Goal: Navigation & Orientation: Find specific page/section

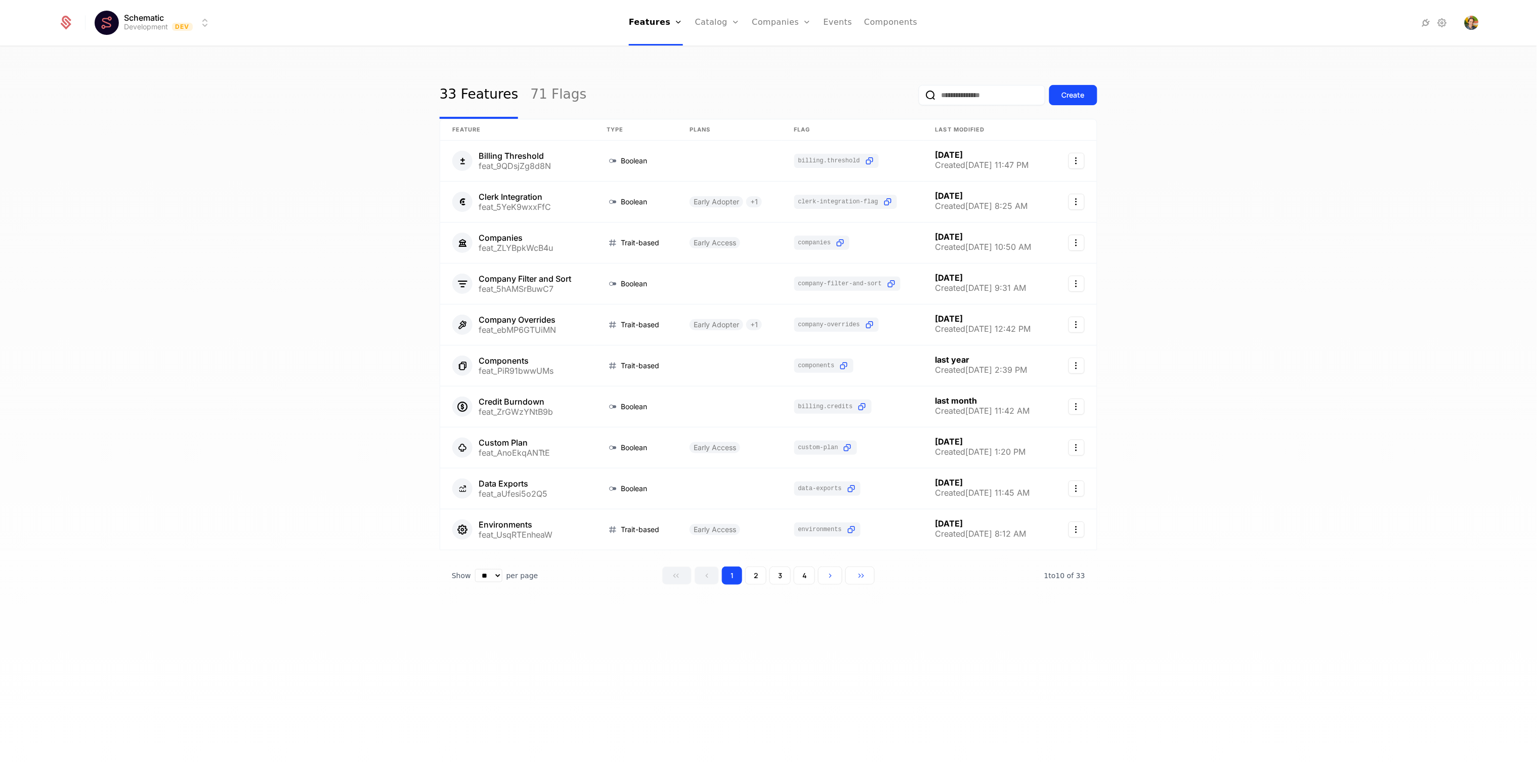
click at [364, 205] on div "33 Features 71 Flags Create Feature Type Plans Flag Last Modified Billing Thres…" at bounding box center [768, 418] width 1537 height 743
click at [634, 63] on div "33 Features 71 Flags Create Feature Type Plans Flag Last Modified Billing Thres…" at bounding box center [768, 418] width 1537 height 743
click at [635, 629] on div "33 Features 71 Flags Create Feature Type Plans Flag Last Modified Billing Thres…" at bounding box center [768, 418] width 1537 height 743
click at [778, 576] on button "3" at bounding box center [781, 575] width 22 height 18
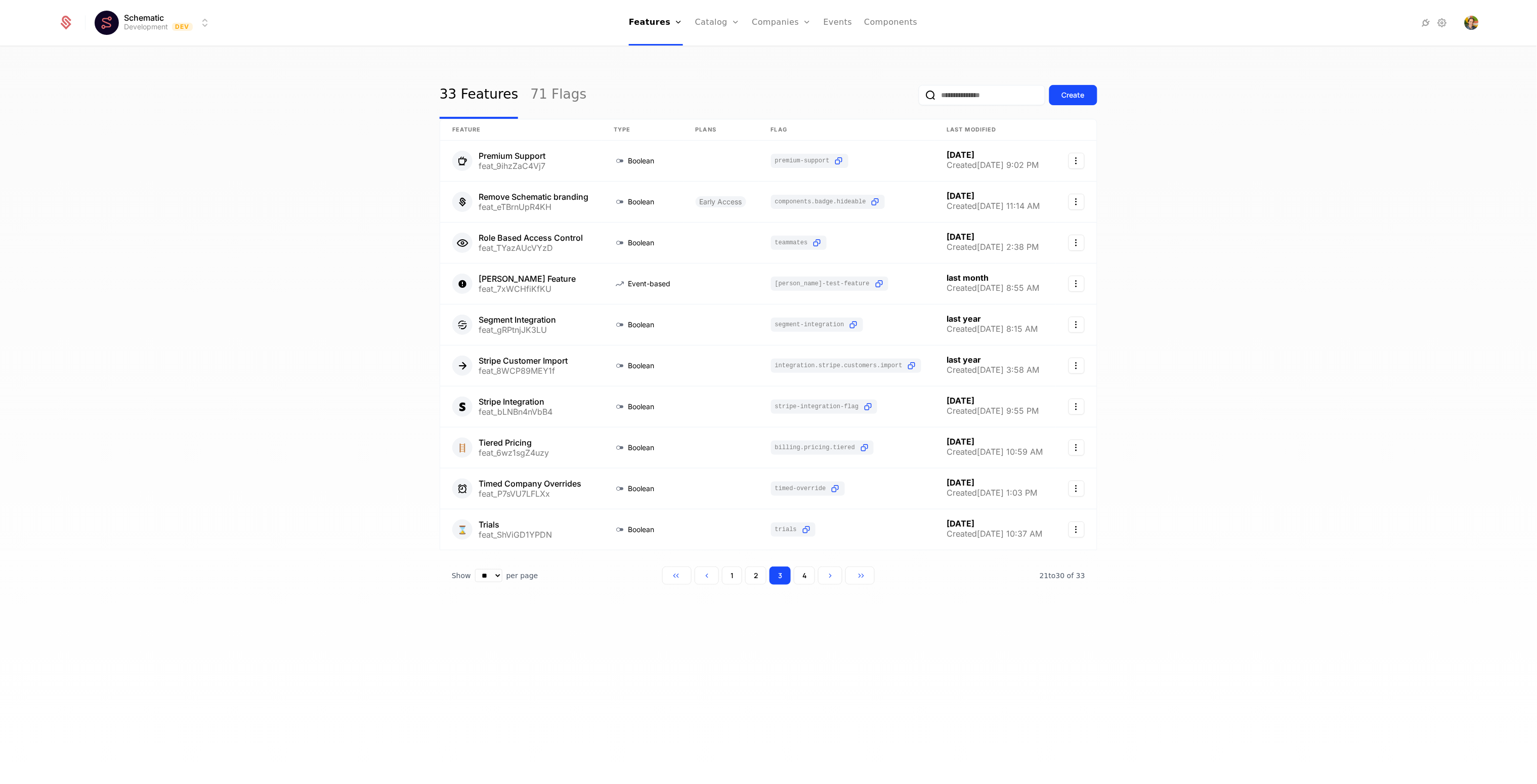
click at [736, 584] on button "1" at bounding box center [732, 575] width 20 height 18
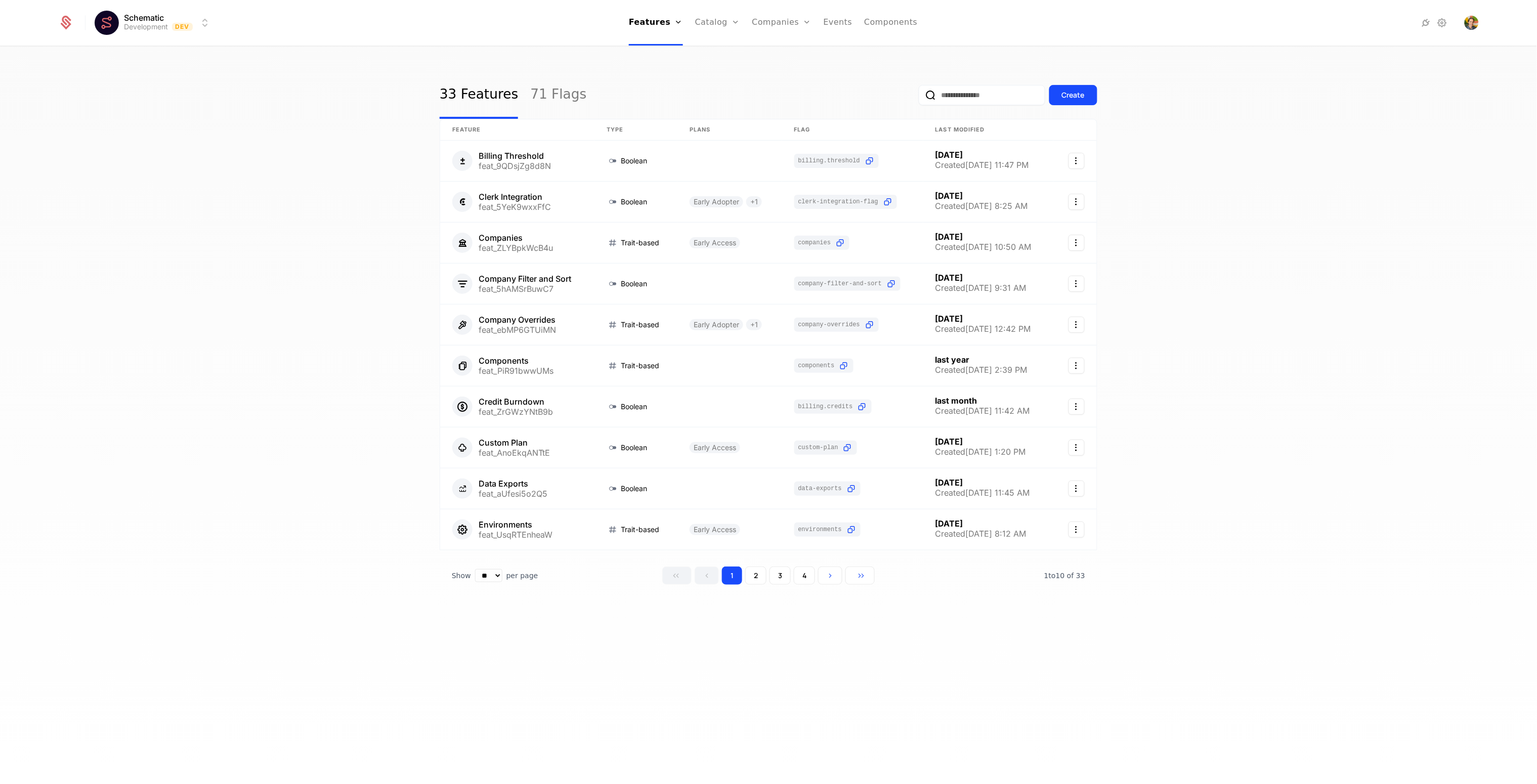
drag, startPoint x: 780, startPoint y: 579, endPoint x: 750, endPoint y: 582, distance: 30.1
click at [780, 579] on button "3" at bounding box center [781, 575] width 22 height 18
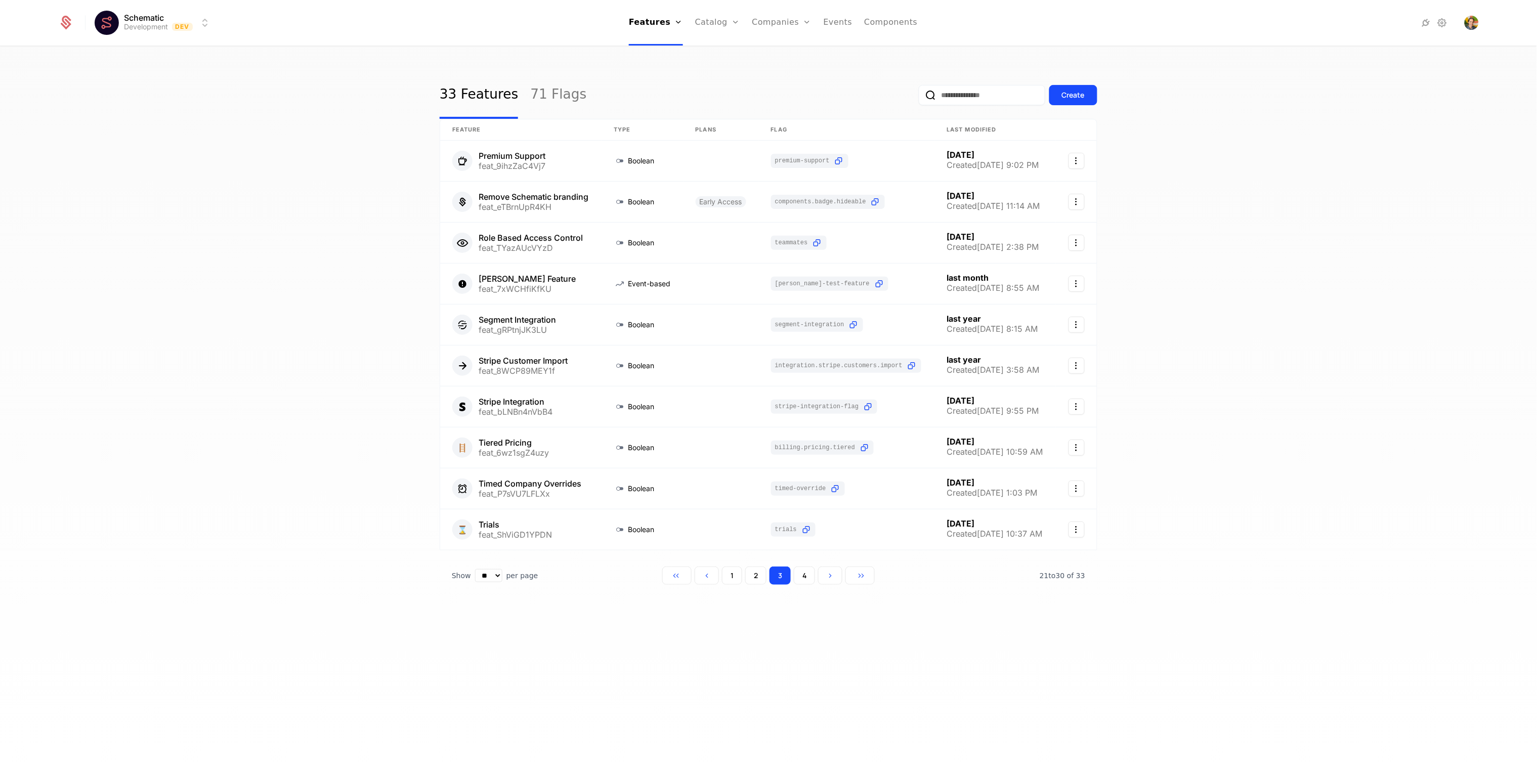
click at [736, 583] on button "1" at bounding box center [732, 575] width 20 height 18
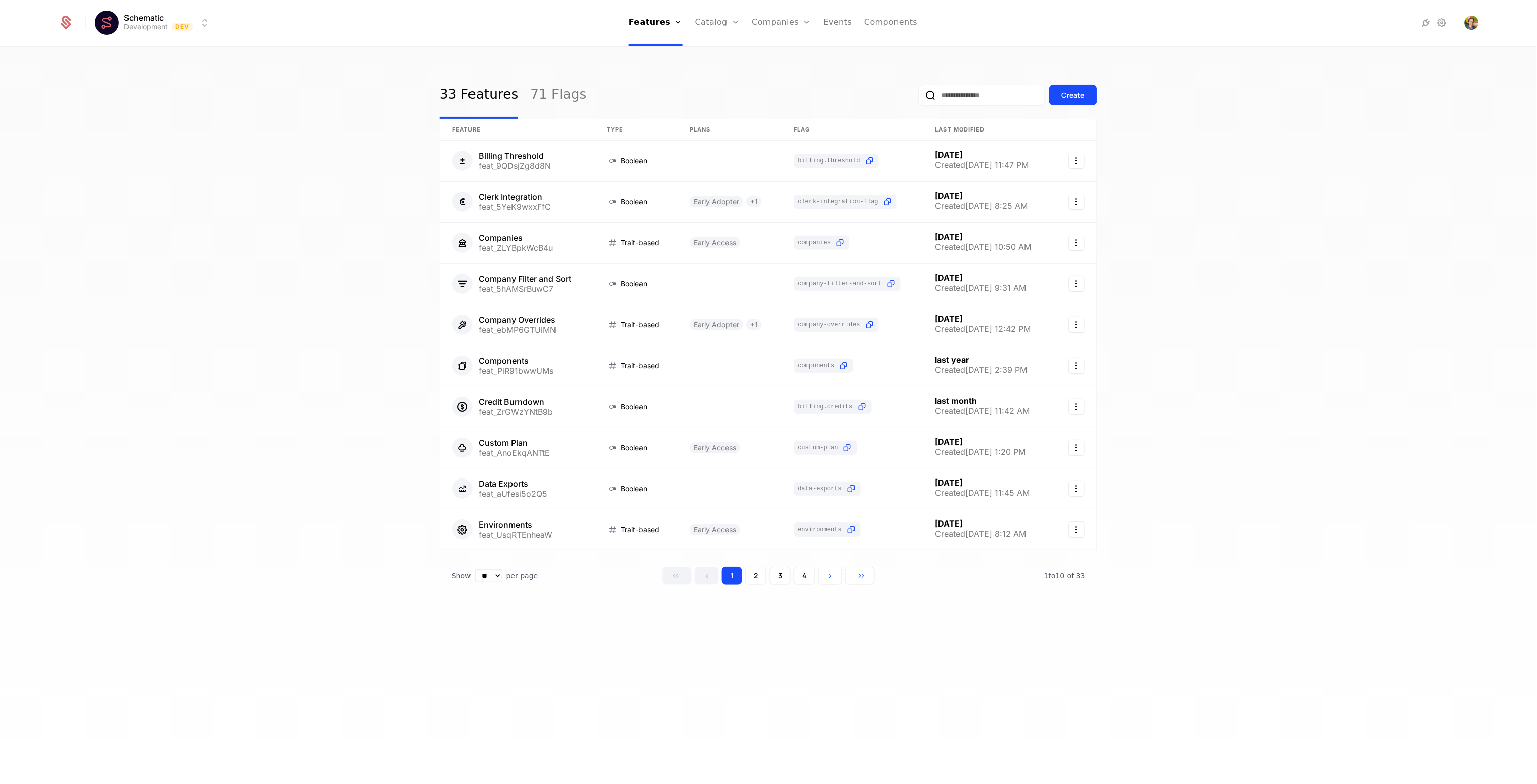
click at [801, 577] on button "4" at bounding box center [804, 575] width 22 height 18
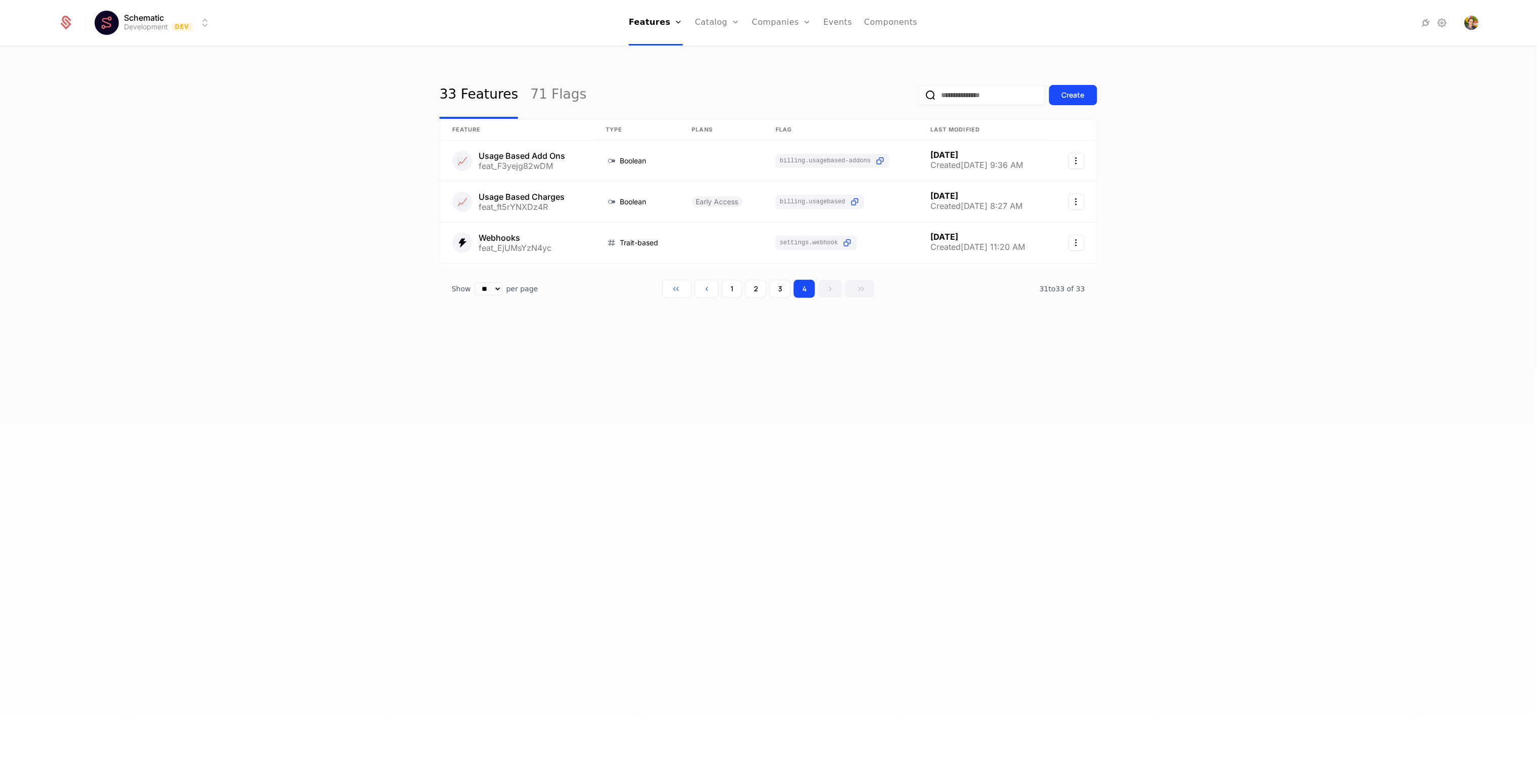
click at [747, 584] on div "33 Features 71 Flags Create Feature Type Plans Flag Last Modified 📈 Usage Based…" at bounding box center [768, 418] width 1537 height 743
click at [734, 298] on div "33 Features 71 Flags Create Feature Type Plans Flag Last Modified 📈 Usage Based…" at bounding box center [768, 200] width 657 height 259
click at [734, 293] on button "1" at bounding box center [732, 288] width 20 height 18
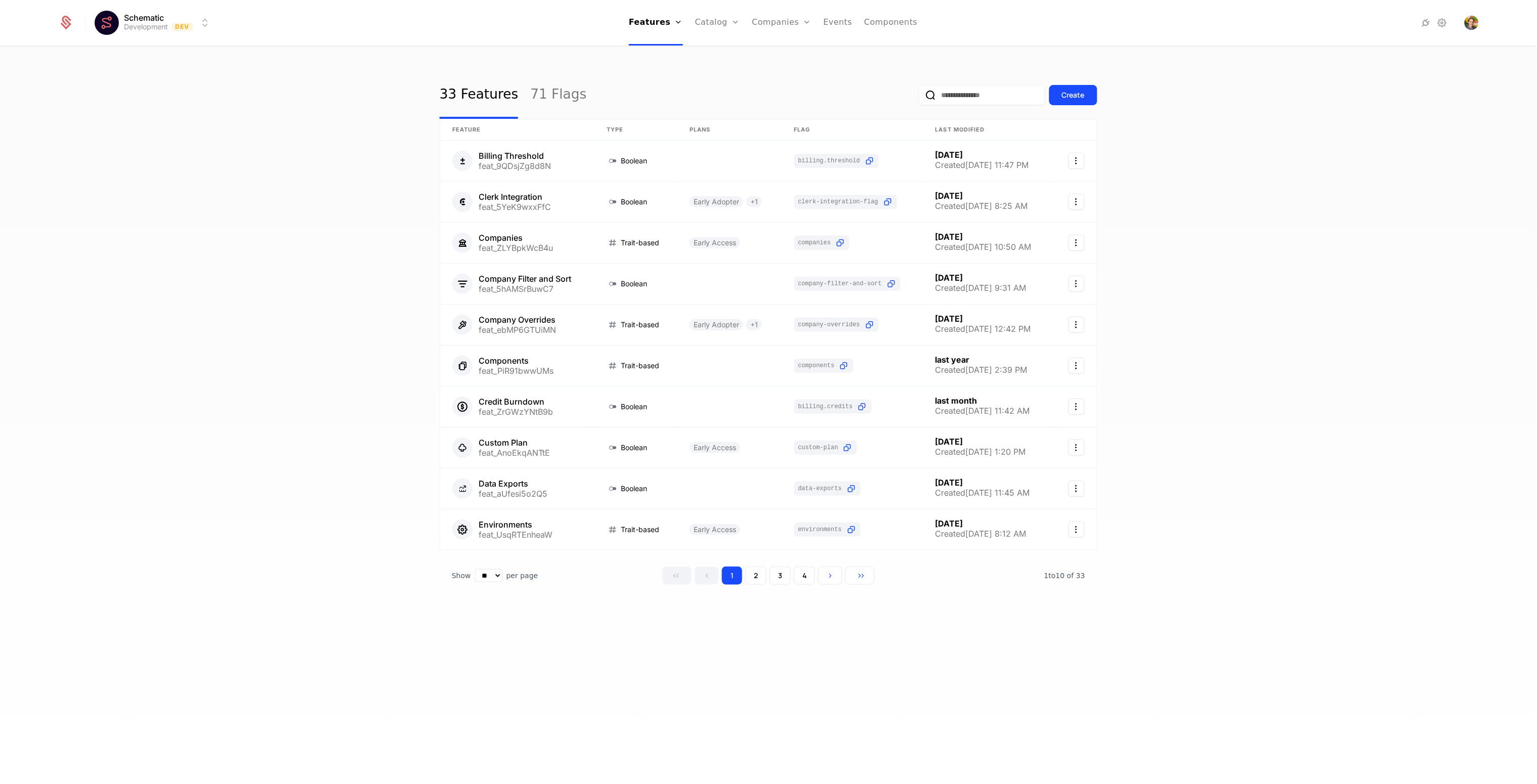
click at [773, 574] on button "3" at bounding box center [781, 575] width 22 height 18
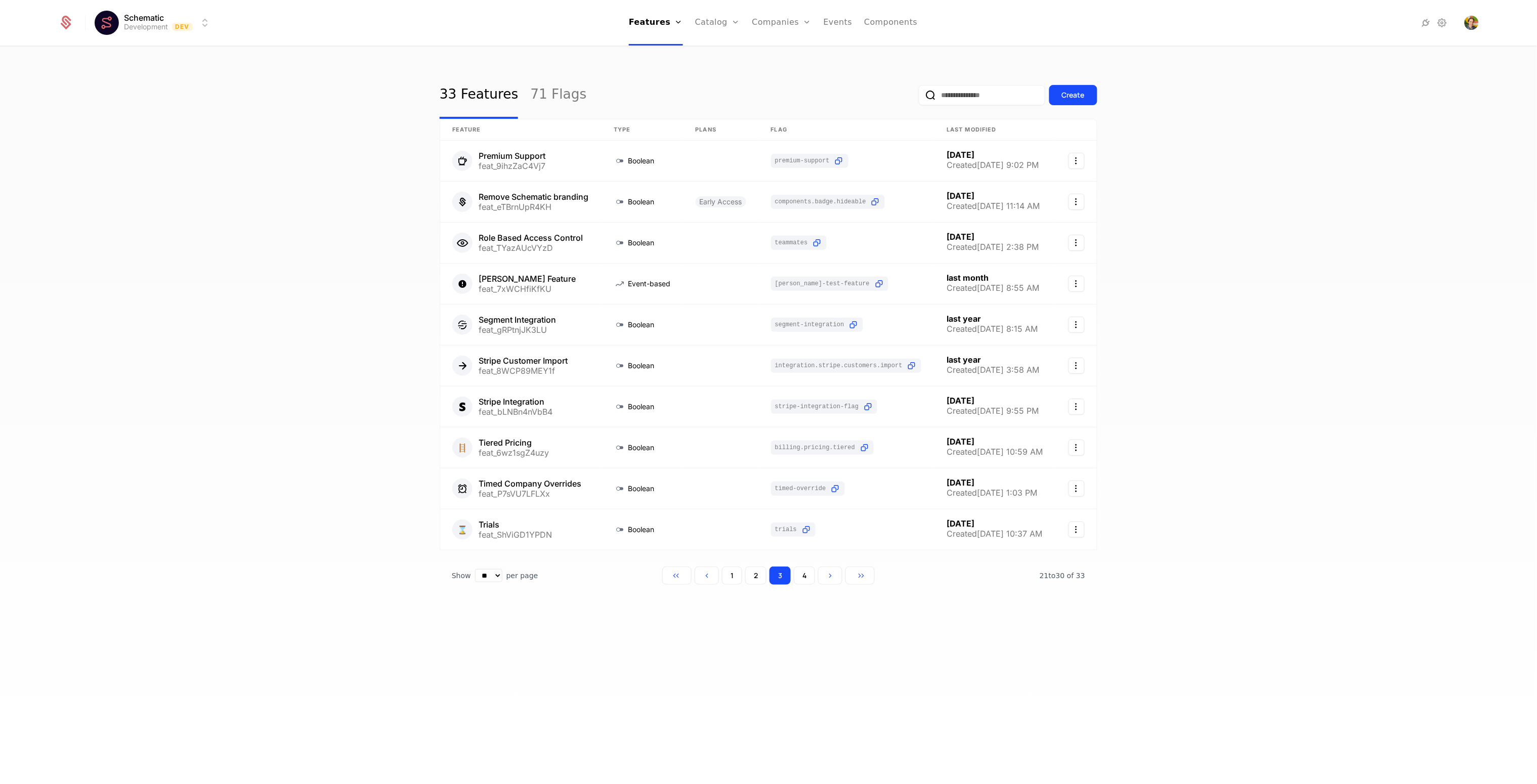
click at [756, 578] on button "2" at bounding box center [756, 575] width 22 height 18
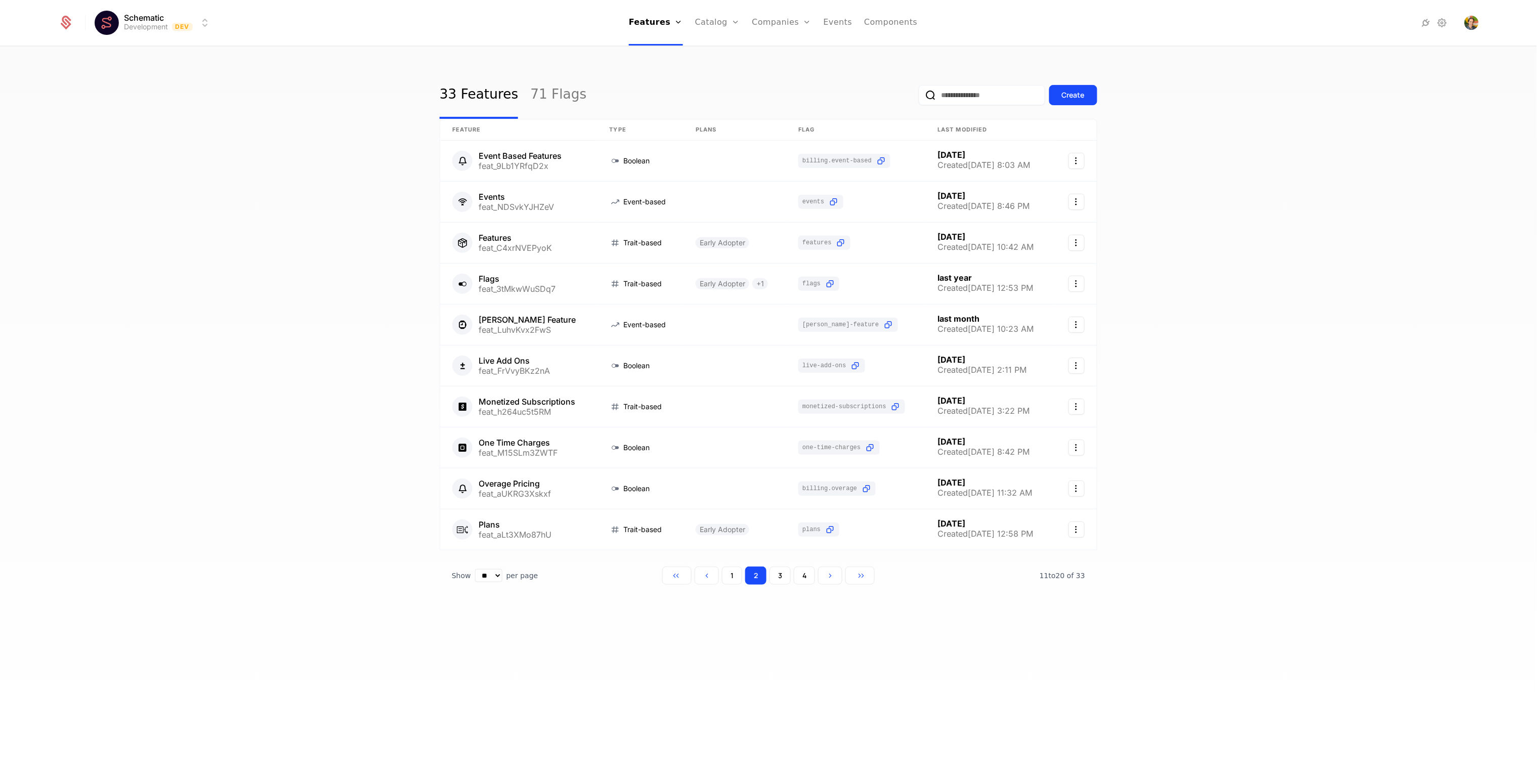
click at [801, 577] on button "4" at bounding box center [804, 575] width 22 height 18
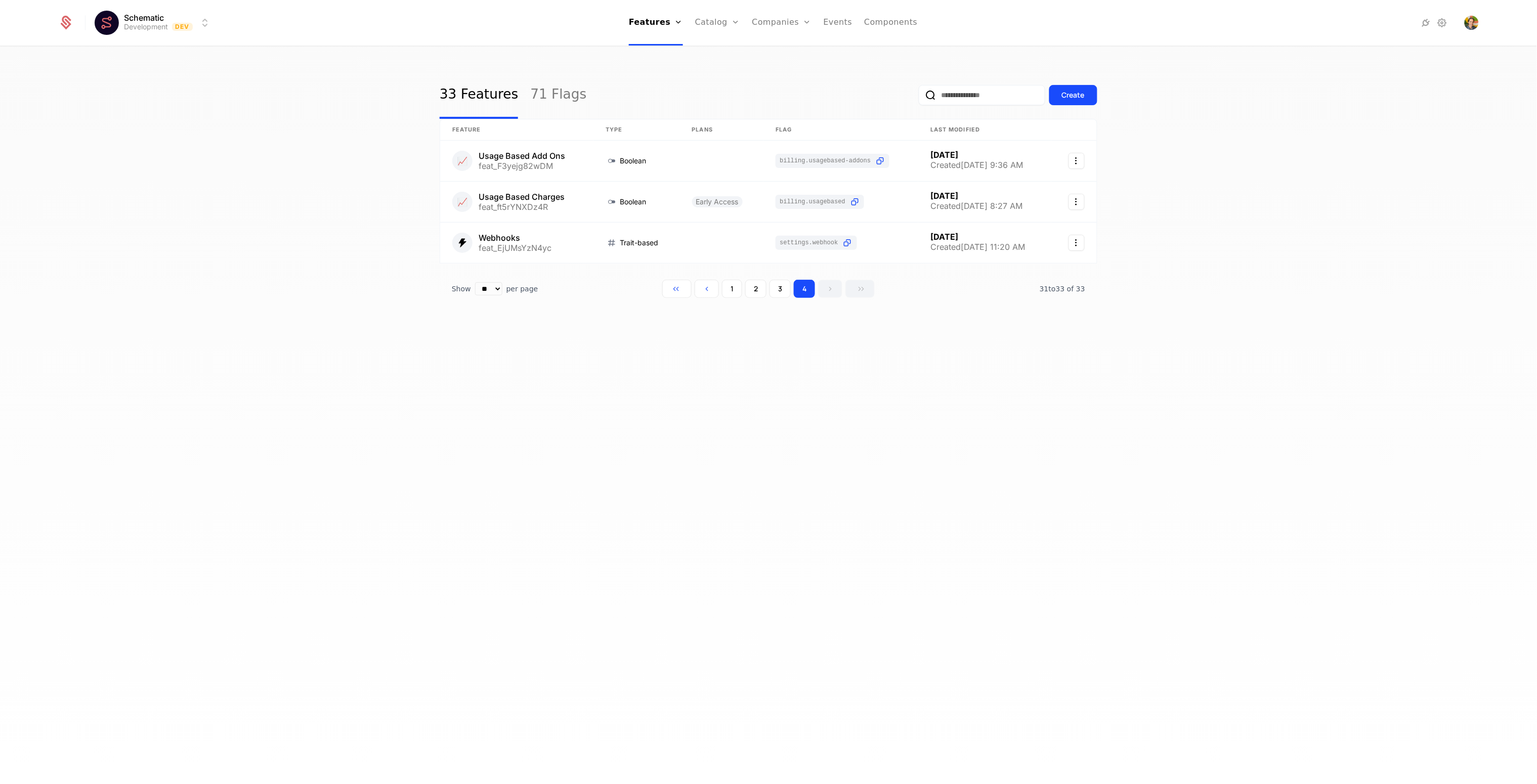
click at [754, 289] on button "2" at bounding box center [756, 288] width 22 height 18
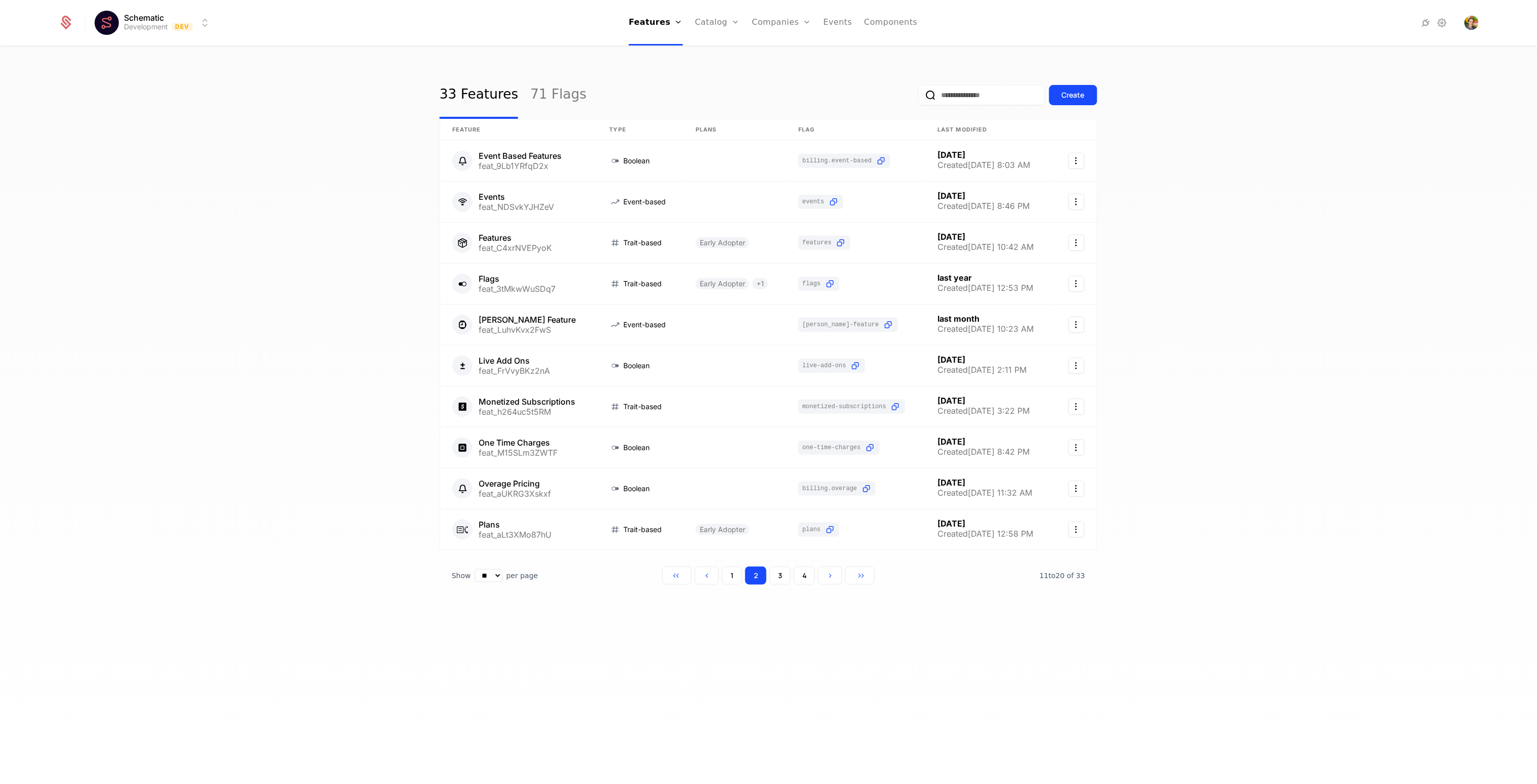
click at [733, 575] on button "1" at bounding box center [732, 575] width 20 height 18
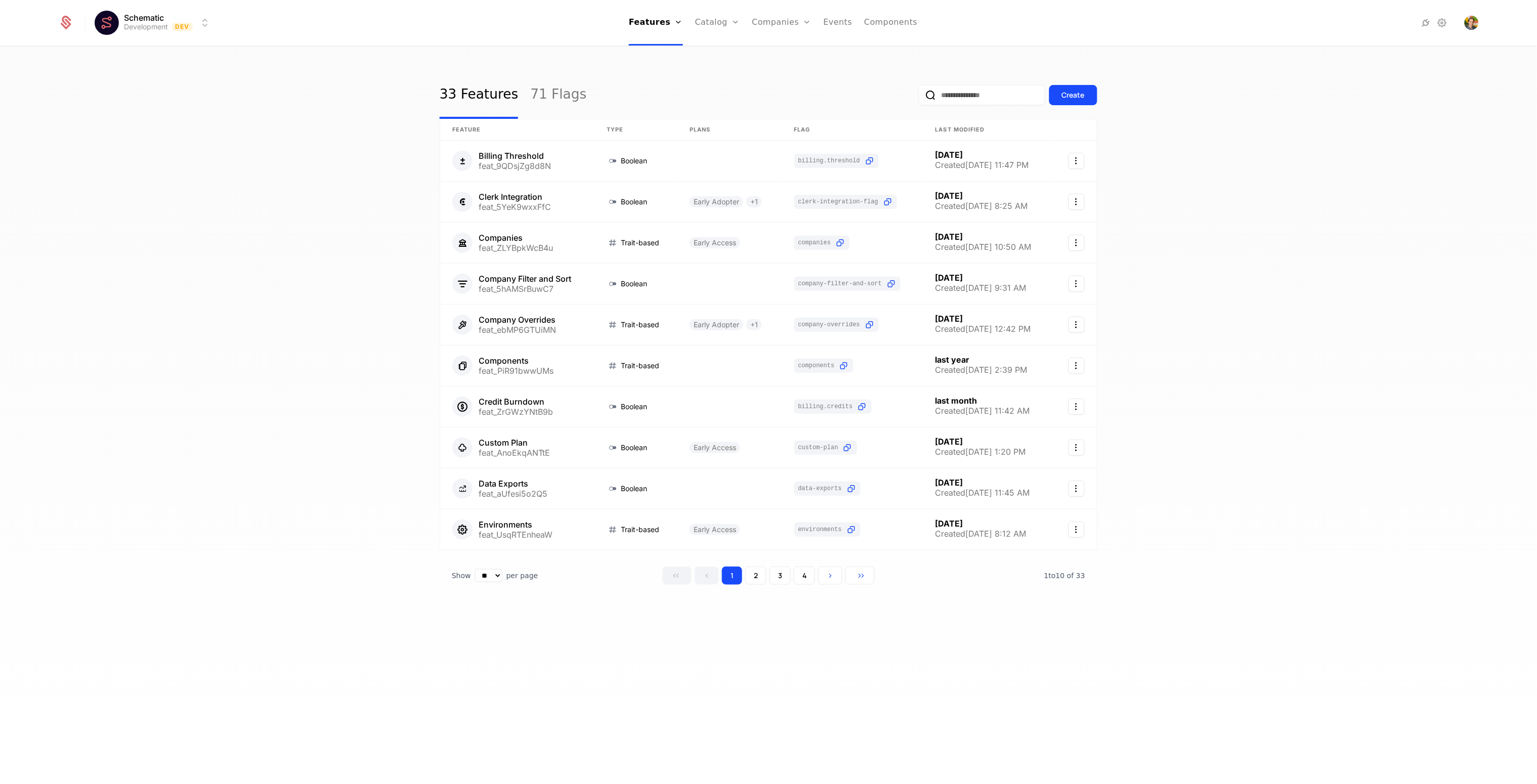
click at [888, 634] on div "33 Features 71 Flags Create Feature Type Plans Flag Last Modified Billing Thres…" at bounding box center [768, 418] width 1537 height 743
click at [810, 721] on div "33 Features 71 Flags Create Feature Type Plans Flag Last Modified Billing Thres…" at bounding box center [768, 418] width 1537 height 743
click at [296, 464] on div "33 Features 71 Flags Create Feature Type Plans Flag Last Modified Billing Thres…" at bounding box center [768, 418] width 1537 height 743
click at [178, 33] on html "Schematic Development Dev Features Features Flags Catalog Plans Add Ons Credits…" at bounding box center [768, 392] width 1537 height 784
click at [179, 28] on html "Schematic Development Dev Features Features Flags Catalog Plans Add Ons Credits…" at bounding box center [768, 392] width 1537 height 784
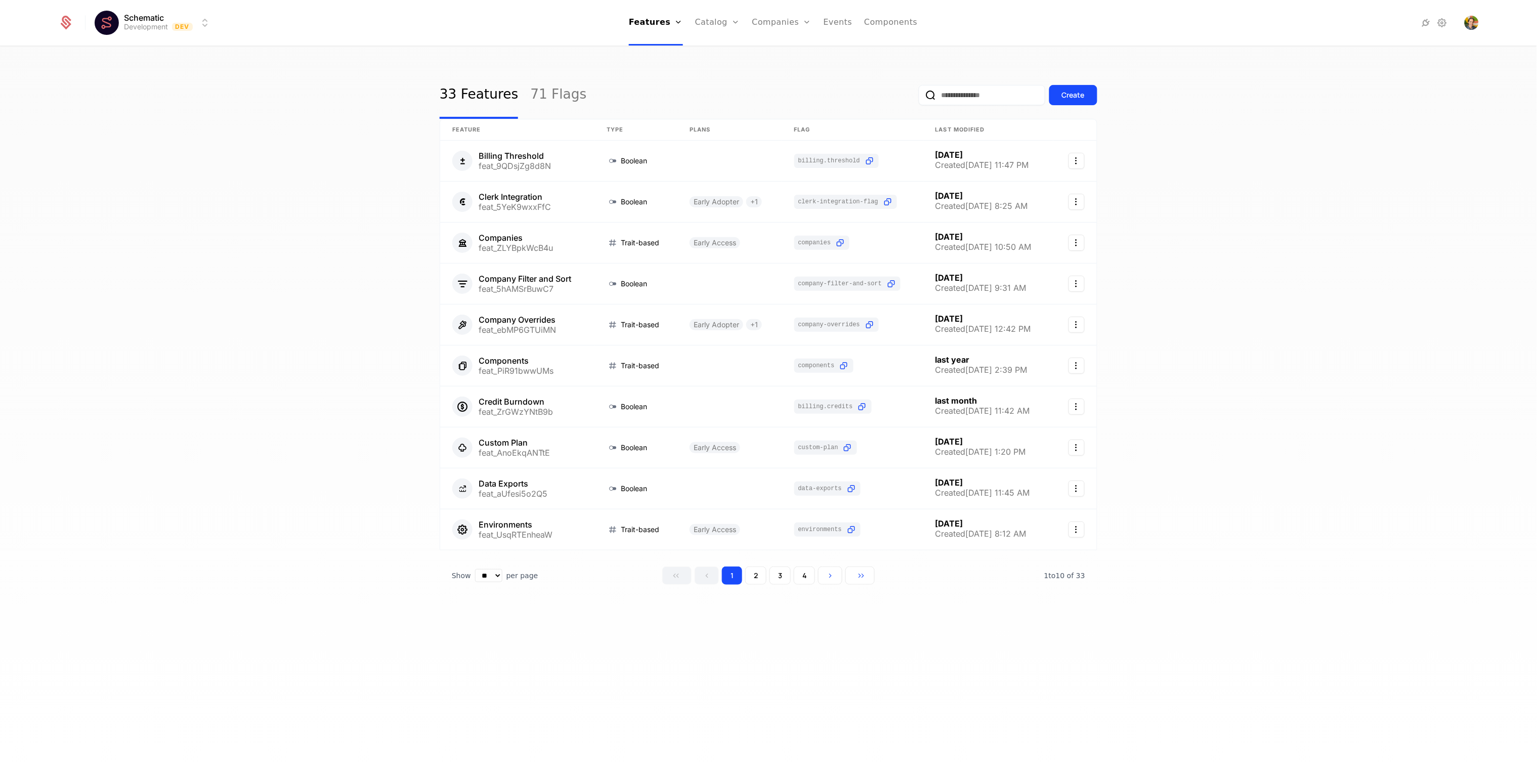
click at [255, 160] on div "33 Features 71 Flags Create Feature Type Plans Flag Last Modified Billing Thres…" at bounding box center [768, 418] width 1537 height 743
